Goal: Transaction & Acquisition: Download file/media

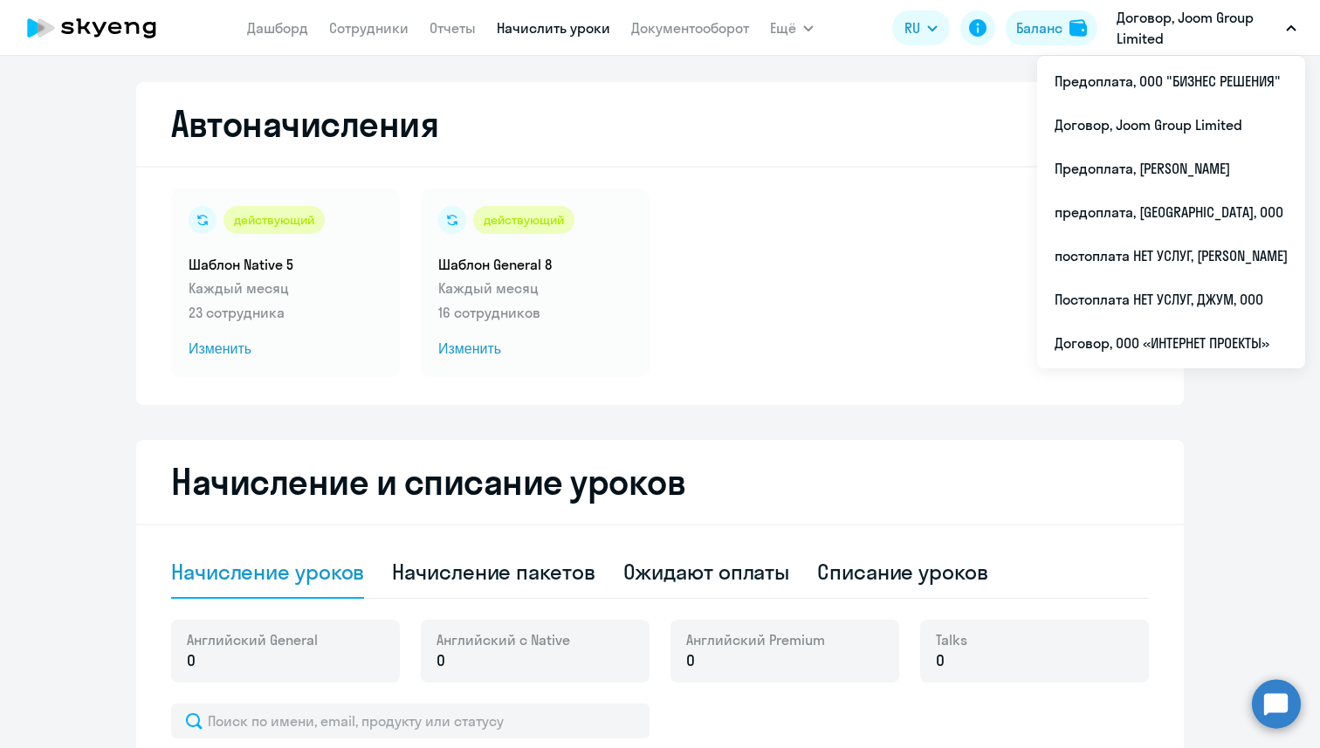
select select "10"
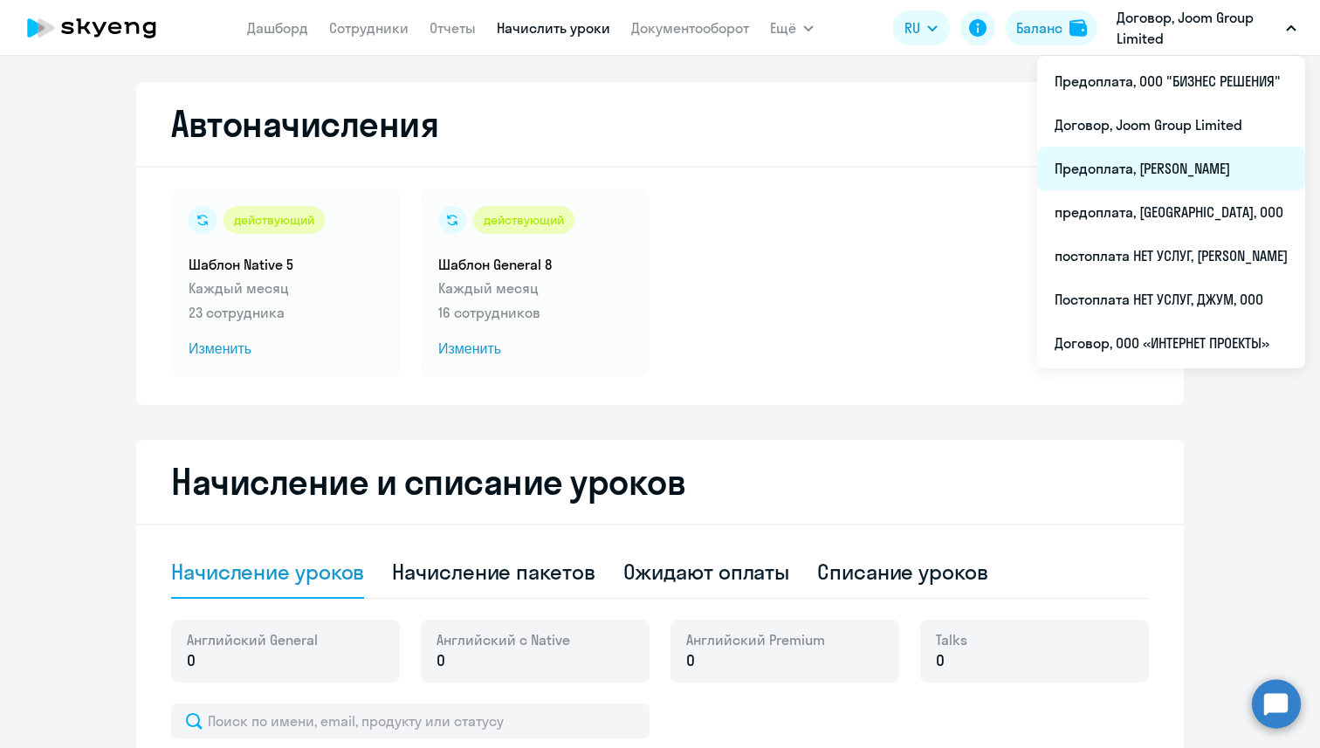
click at [1115, 166] on li "Предоплата, [PERSON_NAME]" at bounding box center [1171, 169] width 268 height 44
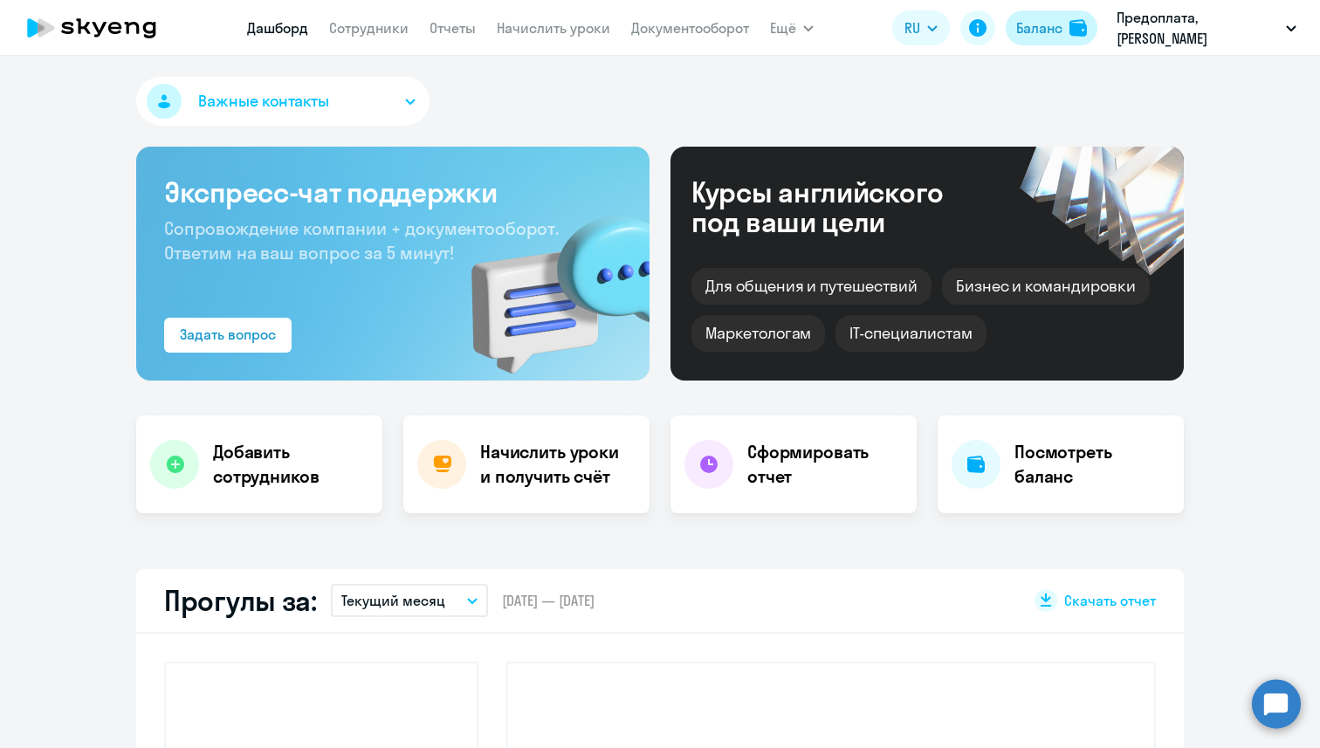
click at [1057, 29] on div "Баланс" at bounding box center [1039, 27] width 46 height 21
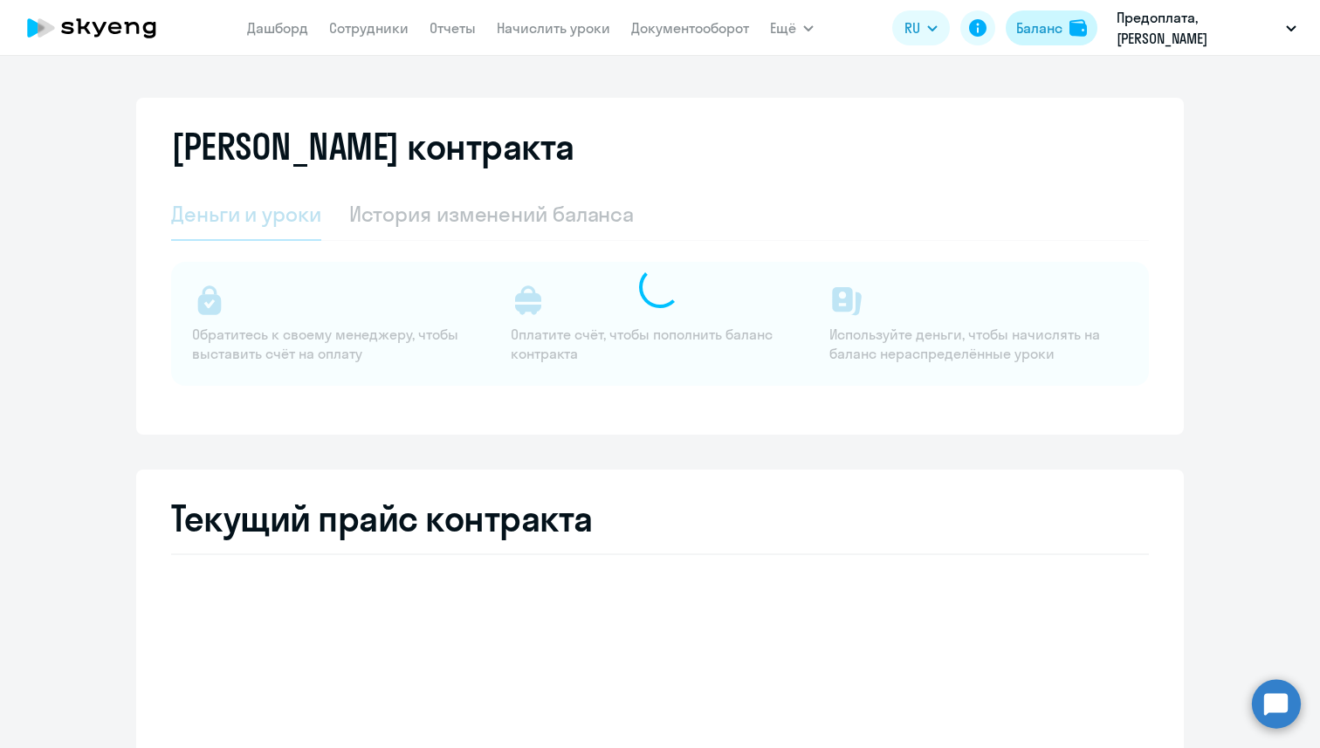
select select "english_adult_not_native_speaker"
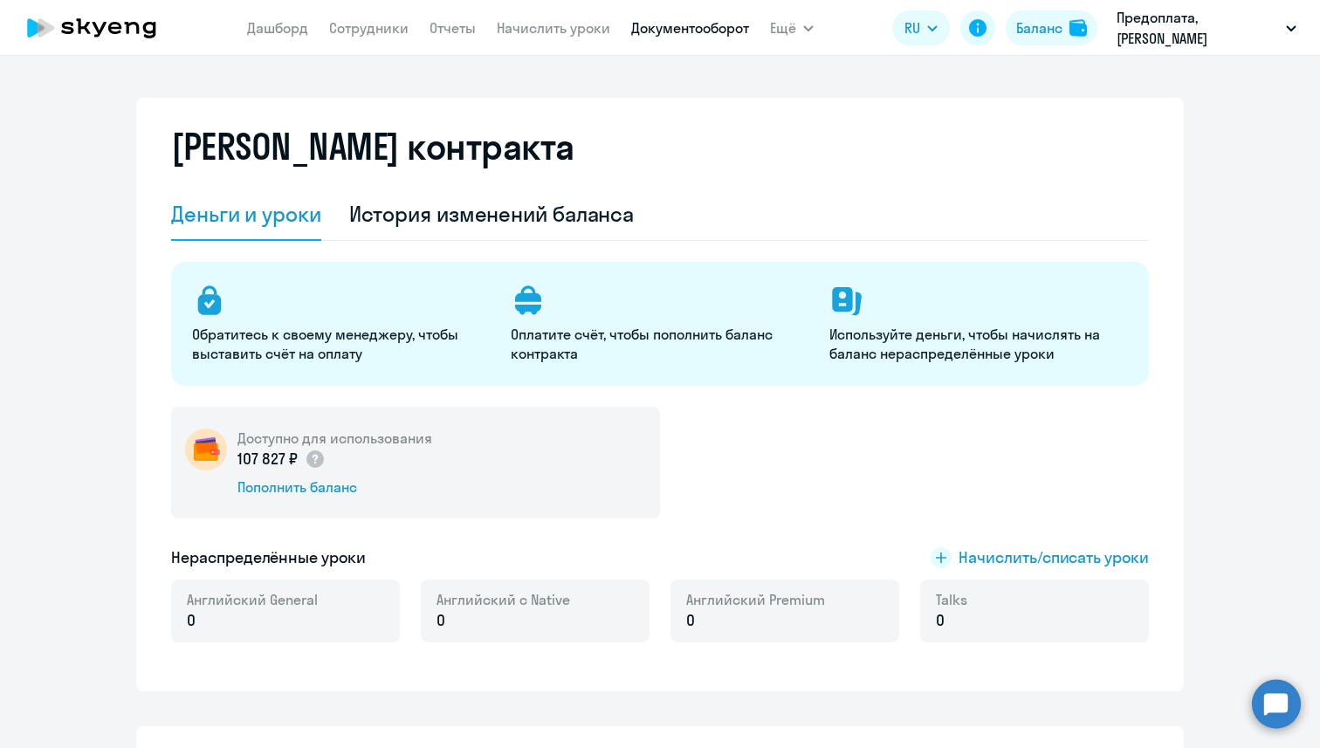
click at [684, 31] on link "Документооборот" at bounding box center [690, 27] width 118 height 17
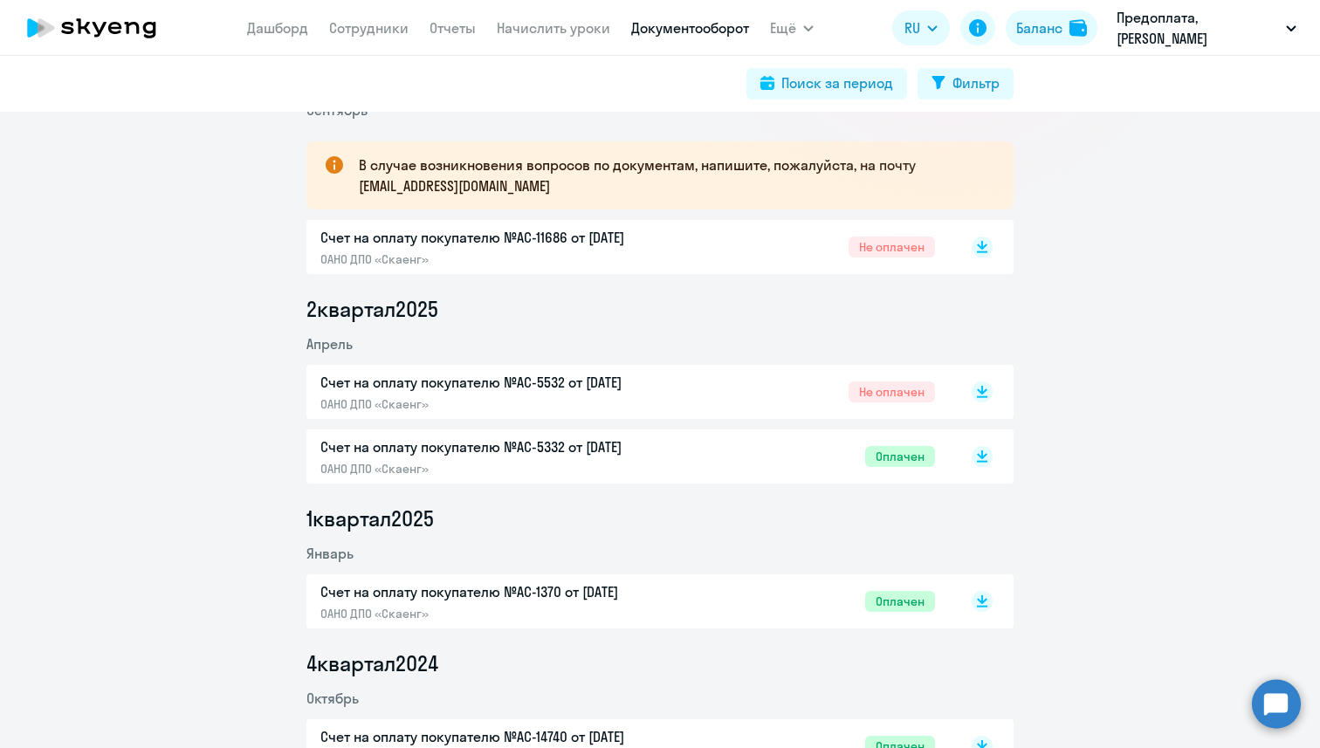
scroll to position [297, 0]
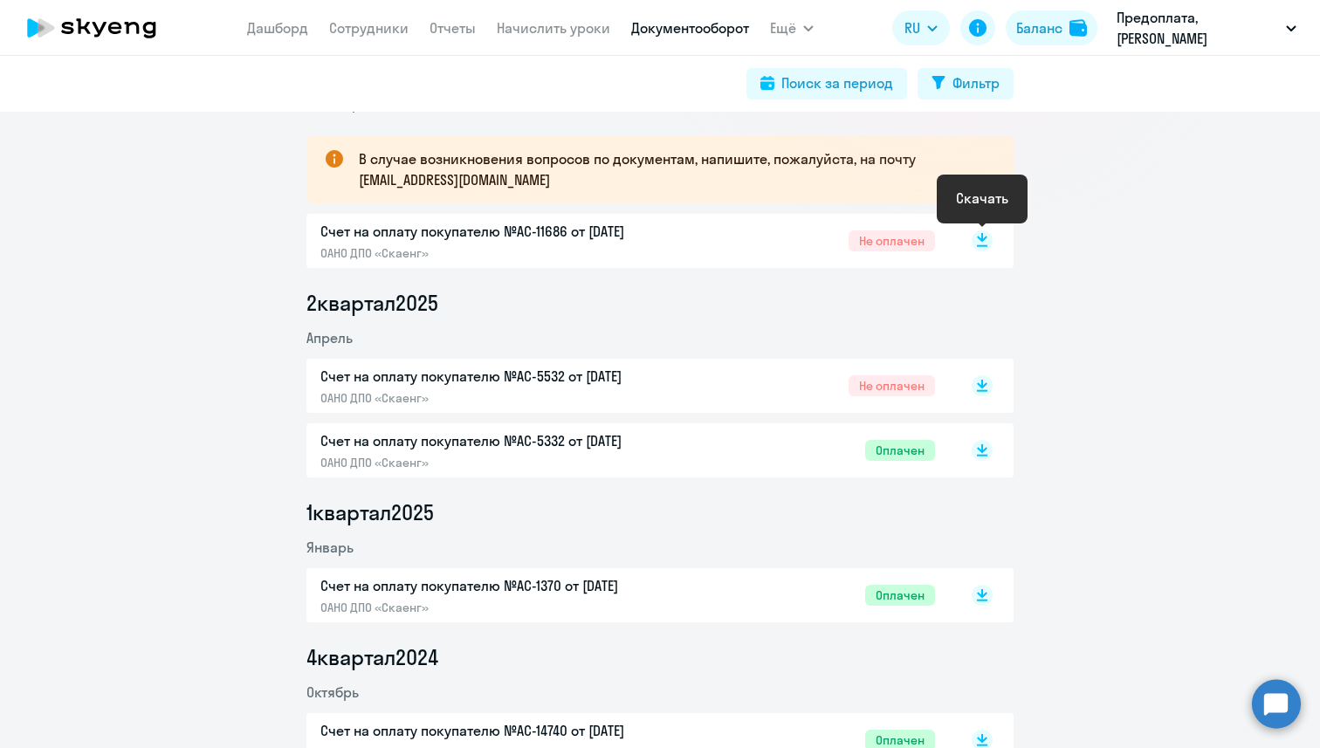
click at [989, 244] on rect at bounding box center [982, 241] width 21 height 21
